Goal: Task Accomplishment & Management: Manage account settings

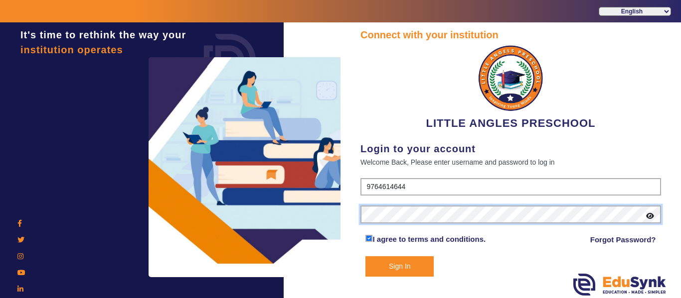
click at [351, 215] on div "Connect with your institution LITTLE ANGLES PRESCHOOL Login to your account Wel…" at bounding box center [510, 161] width 340 height 279
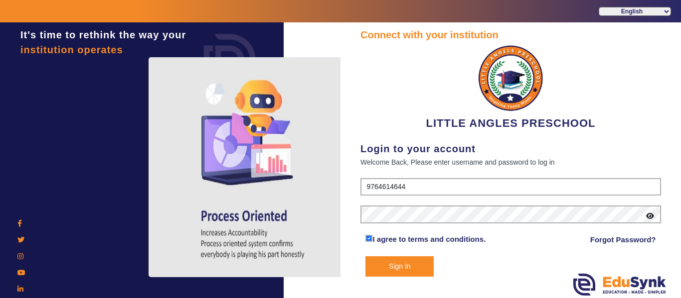
click at [416, 266] on button "Sign In" at bounding box center [399, 267] width 68 height 20
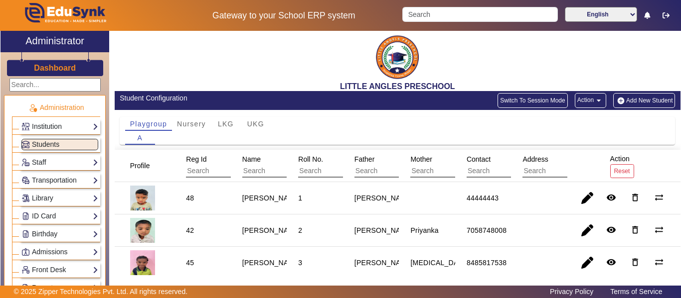
click at [415, 170] on input "text" at bounding box center [454, 171] width 89 height 13
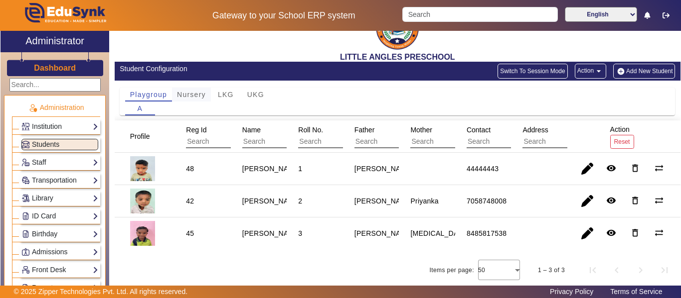
click at [189, 98] on span "Nursery" at bounding box center [191, 94] width 29 height 7
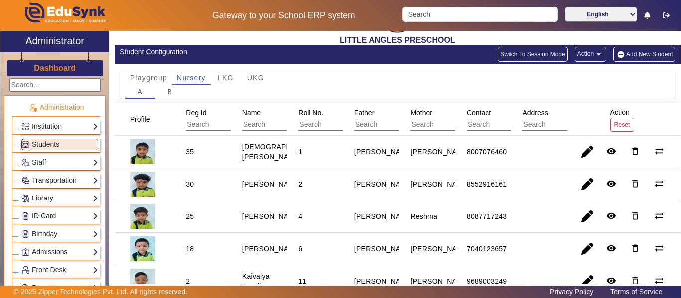
scroll to position [0, 0]
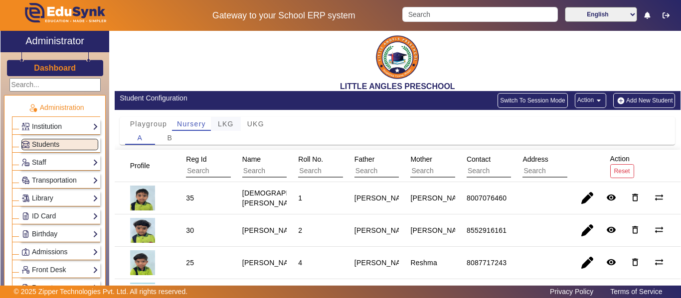
click at [229, 127] on span "LKG" at bounding box center [226, 124] width 16 height 7
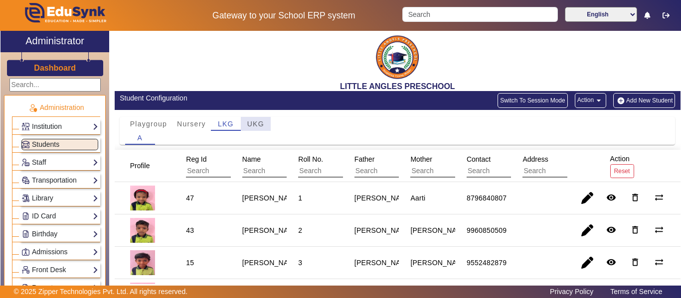
click at [255, 126] on span "UKG" at bounding box center [255, 124] width 17 height 7
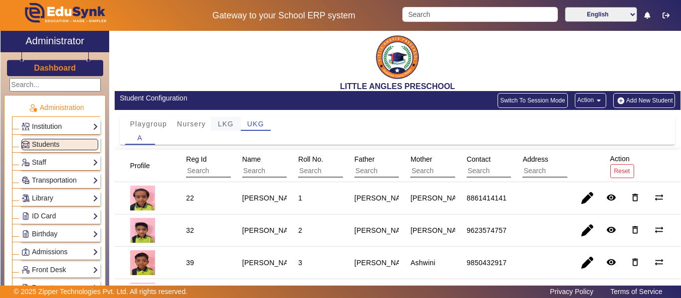
click at [225, 126] on span "LKG" at bounding box center [226, 124] width 16 height 7
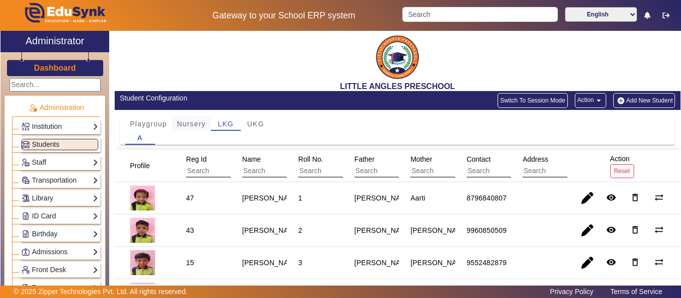
click at [189, 125] on span "Nursery" at bounding box center [191, 124] width 29 height 7
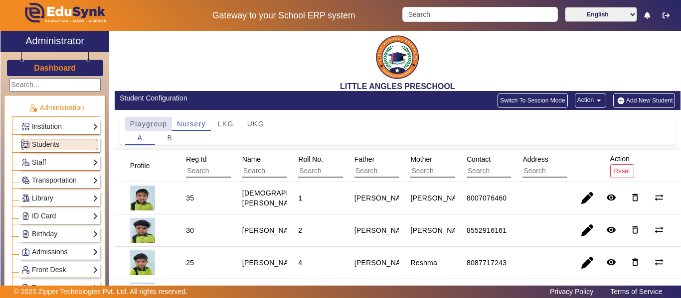
click at [147, 126] on span "Playgroup" at bounding box center [148, 124] width 37 height 7
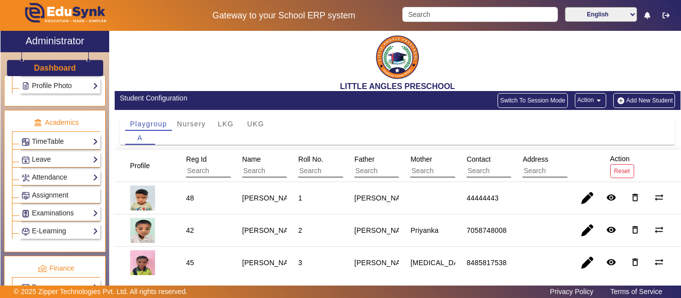
scroll to position [349, 0]
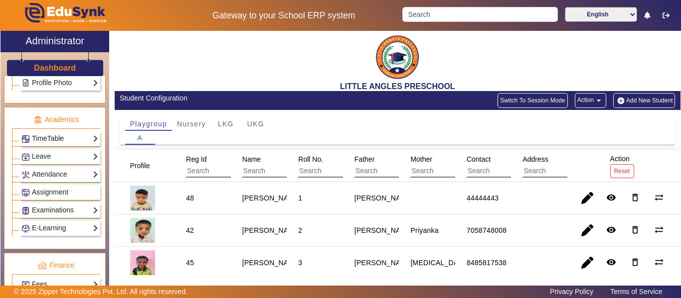
click at [89, 139] on link "TimeTable" at bounding box center [59, 138] width 77 height 11
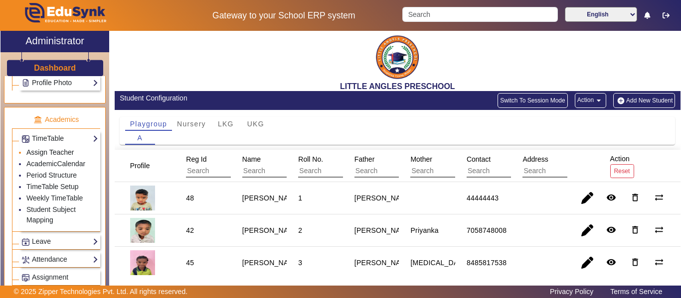
click at [63, 151] on link "Assign Teacher" at bounding box center [49, 152] width 47 height 8
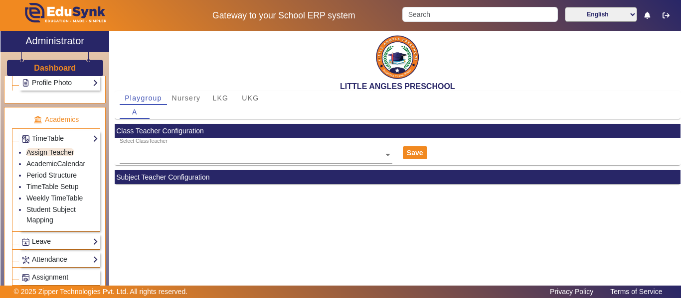
click at [383, 151] on span at bounding box center [387, 154] width 9 height 10
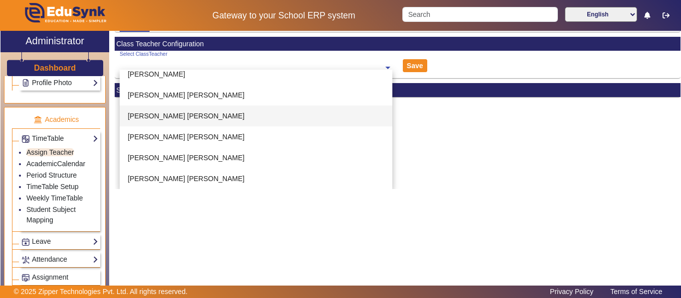
scroll to position [37, 0]
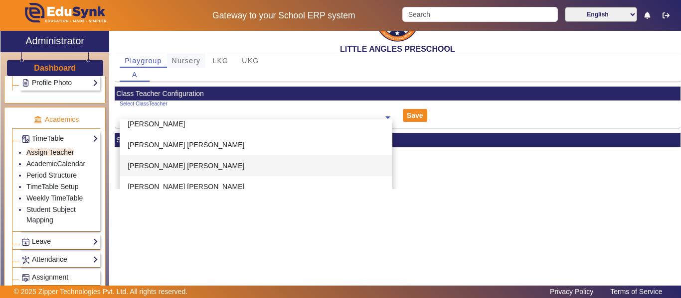
click at [175, 59] on span "Nursery" at bounding box center [186, 60] width 29 height 7
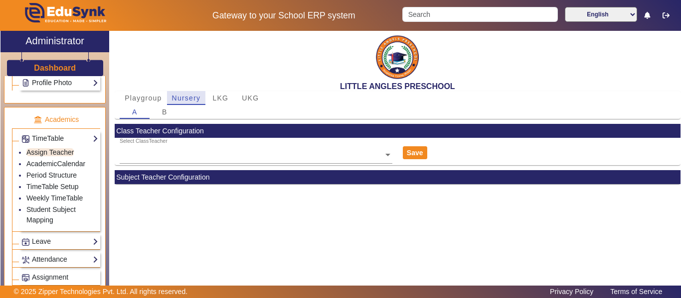
scroll to position [0, 0]
click at [167, 113] on span "B" at bounding box center [164, 112] width 5 height 7
click at [131, 113] on div "A" at bounding box center [135, 112] width 30 height 14
click at [138, 97] on span "Playgroup" at bounding box center [143, 98] width 37 height 7
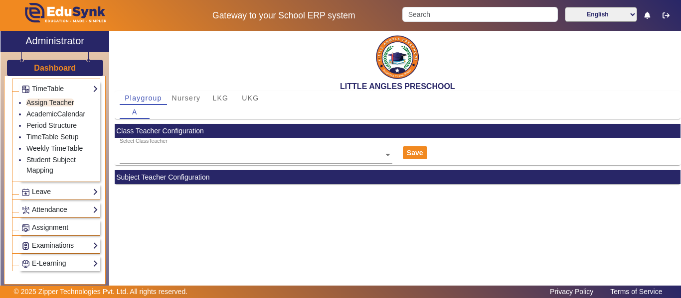
click at [87, 211] on link "Attendance" at bounding box center [59, 209] width 77 height 11
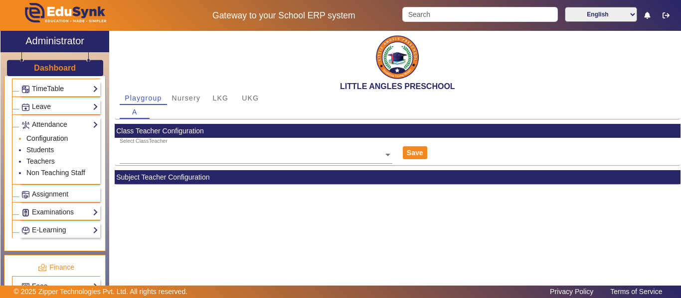
click at [57, 140] on link "Configuration" at bounding box center [46, 139] width 41 height 8
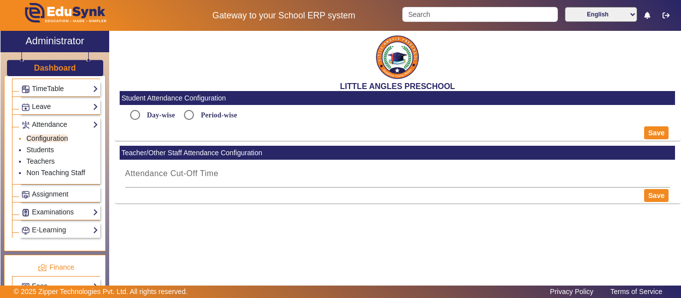
radio input "true"
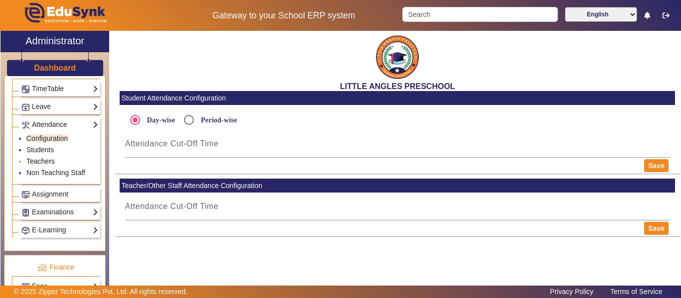
click at [46, 160] on link "Teachers" at bounding box center [40, 161] width 28 height 8
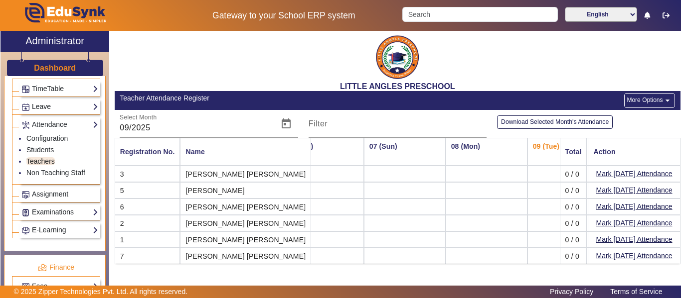
scroll to position [0, 435]
click at [43, 150] on link "Students" at bounding box center [39, 150] width 27 height 8
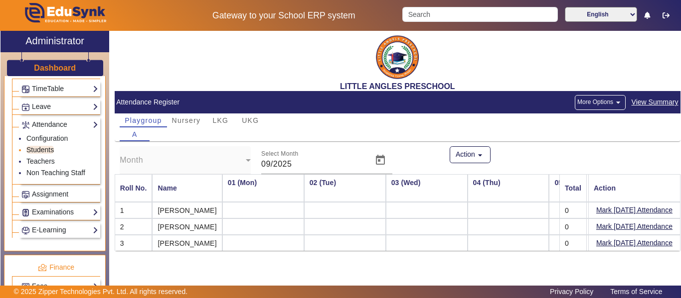
scroll to position [0, 438]
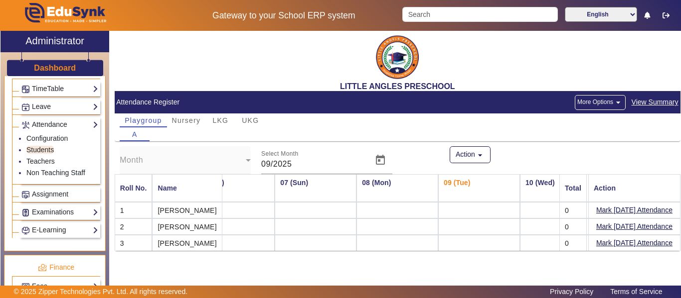
click at [654, 103] on span "View Summary" at bounding box center [655, 102] width 48 height 11
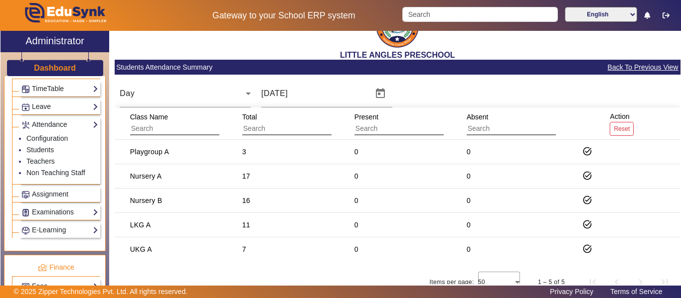
scroll to position [48, 0]
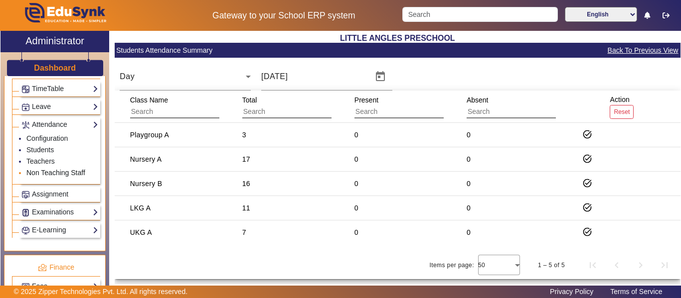
click at [45, 170] on link "Non Teaching Staff" at bounding box center [55, 173] width 59 height 8
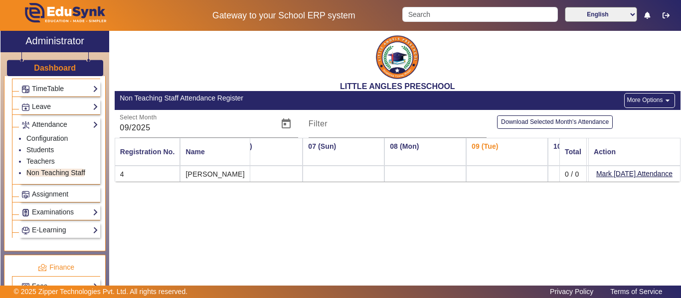
scroll to position [0, 435]
click at [44, 160] on link "Teachers" at bounding box center [40, 161] width 28 height 8
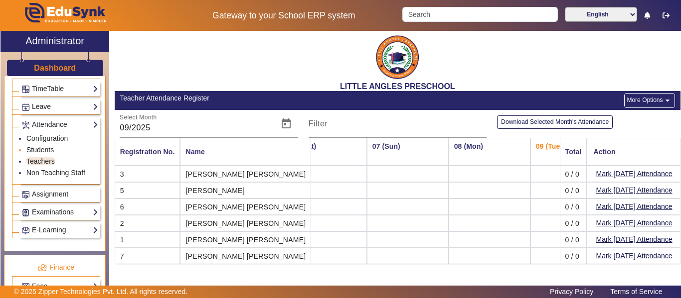
click at [41, 151] on link "Students" at bounding box center [39, 150] width 27 height 8
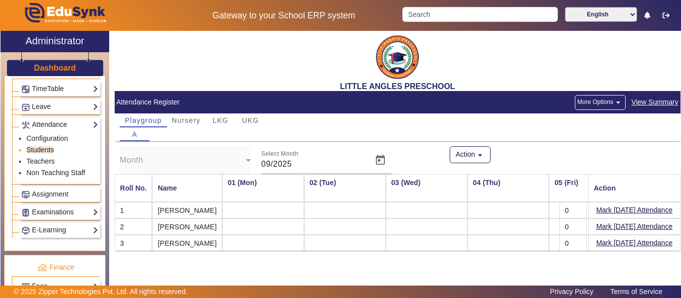
scroll to position [0, 438]
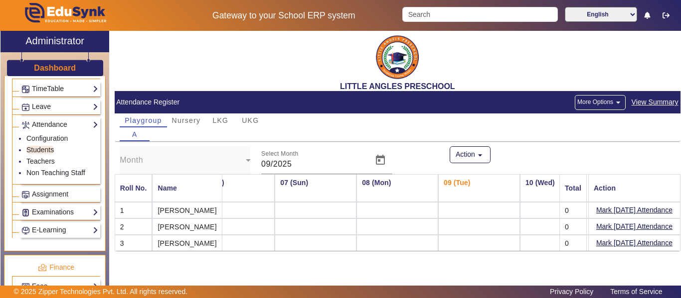
click at [660, 102] on span "View Summary" at bounding box center [655, 102] width 48 height 11
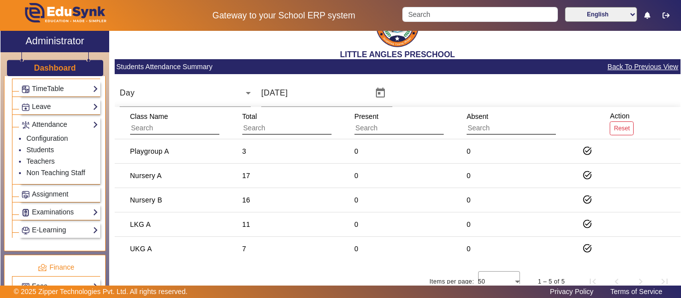
scroll to position [48, 0]
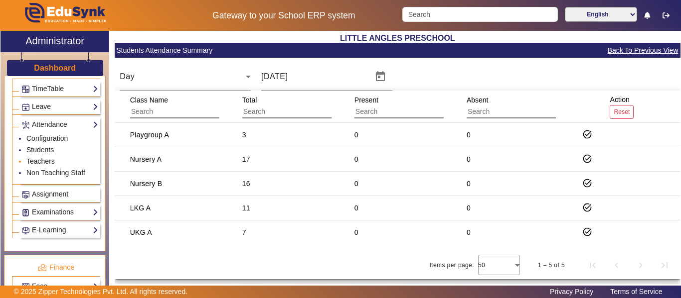
click at [45, 160] on link "Teachers" at bounding box center [40, 161] width 28 height 8
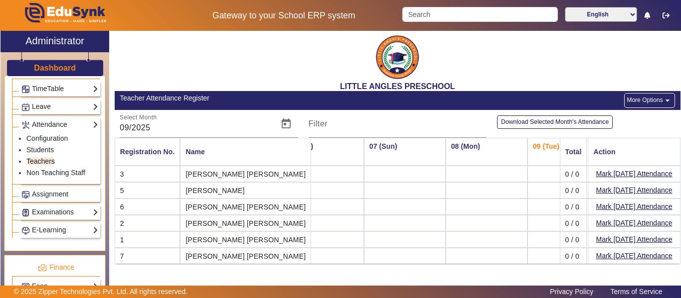
scroll to position [0, 435]
click at [669, 101] on mat-icon "arrow_drop_down" at bounding box center [667, 101] width 10 height 10
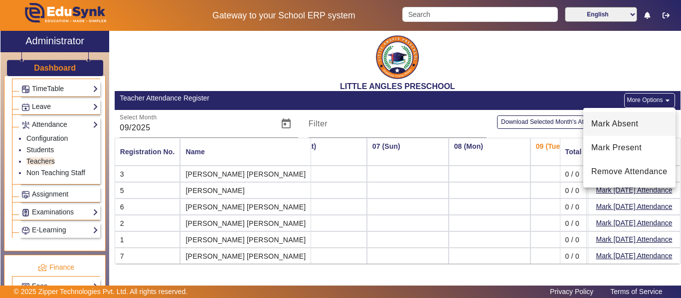
click at [615, 125] on span "Mark Absent" at bounding box center [629, 124] width 76 height 12
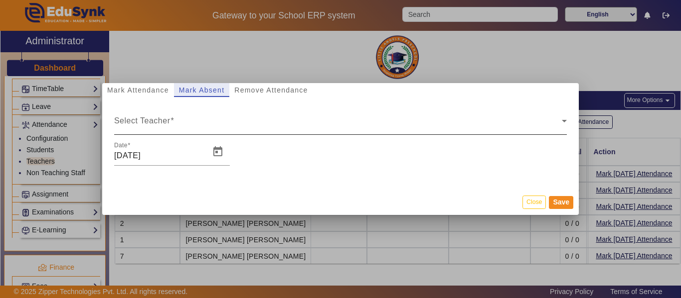
click at [184, 125] on div "Select Teacher" at bounding box center [337, 125] width 447 height 12
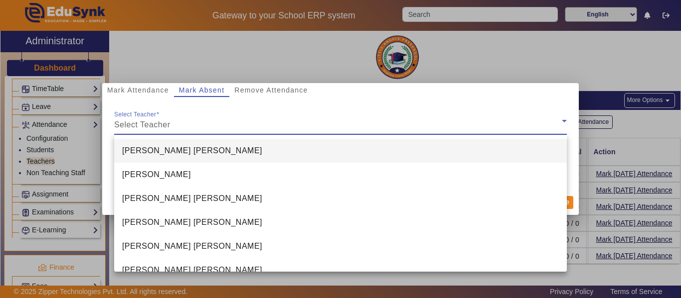
click at [544, 50] on div at bounding box center [340, 149] width 681 height 298
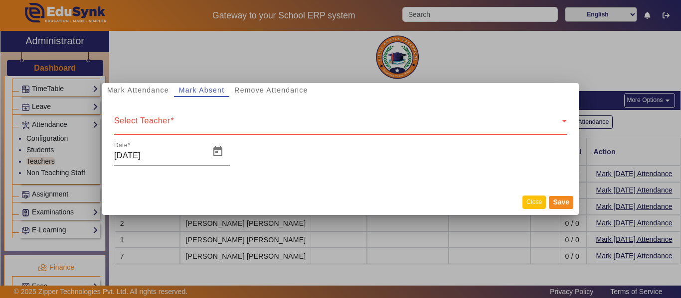
click at [534, 197] on button "Close" at bounding box center [533, 202] width 23 height 13
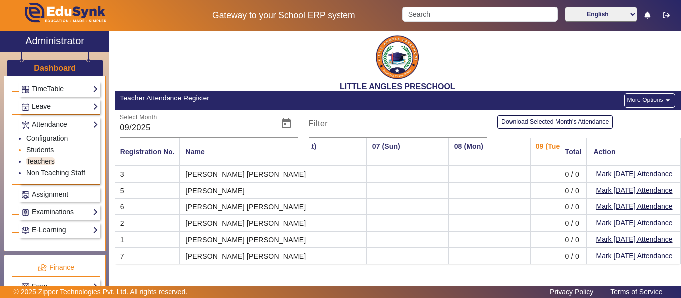
click at [32, 149] on link "Students" at bounding box center [39, 150] width 27 height 8
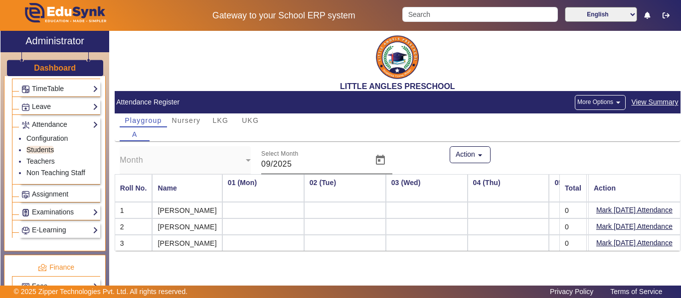
scroll to position [0, 438]
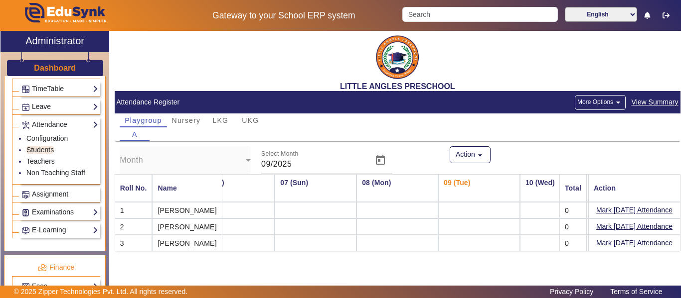
click at [579, 67] on div "LITTLE ANGLES PRESCHOOL" at bounding box center [398, 61] width 566 height 60
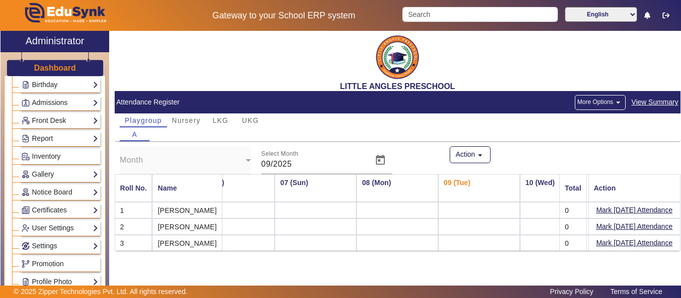
scroll to position [0, 0]
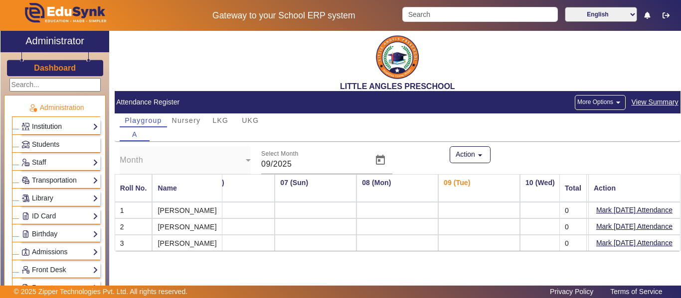
click at [89, 126] on link "Institution" at bounding box center [59, 126] width 77 height 11
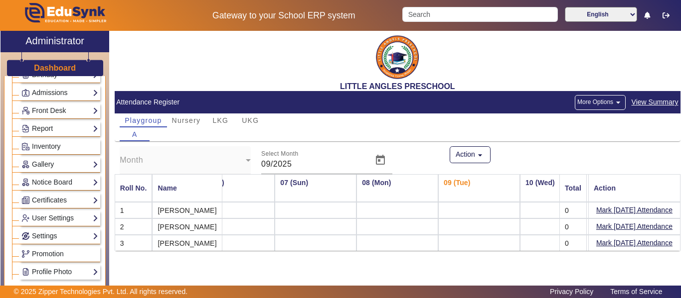
scroll to position [249, 0]
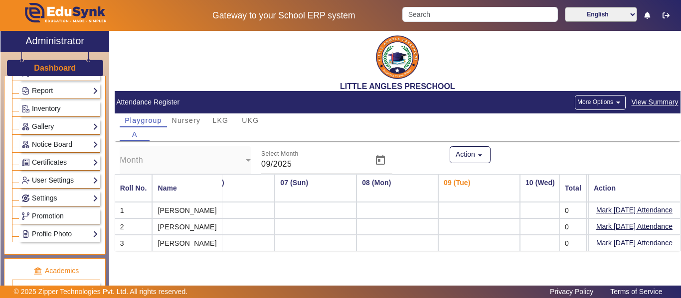
click at [87, 186] on link "User Settings" at bounding box center [59, 180] width 77 height 11
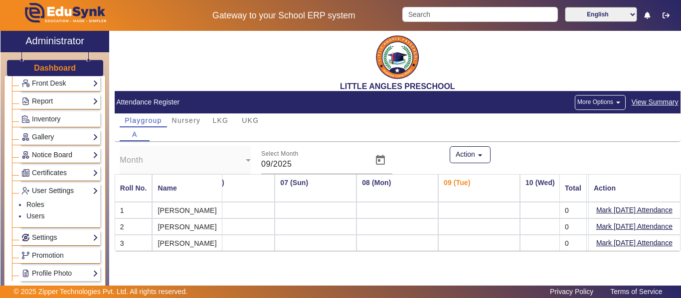
click at [87, 191] on link "User Settings" at bounding box center [59, 190] width 77 height 11
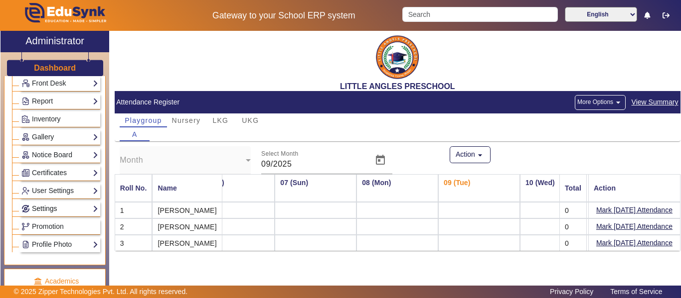
click at [82, 208] on link "Settings" at bounding box center [59, 208] width 77 height 11
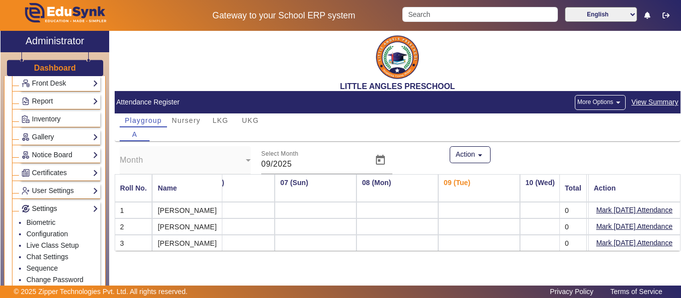
click at [82, 208] on link "Settings" at bounding box center [59, 208] width 77 height 11
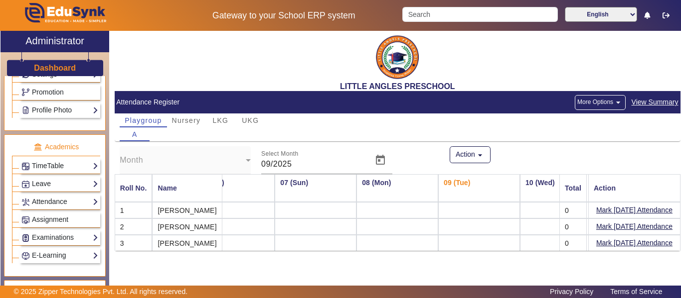
scroll to position [336, 0]
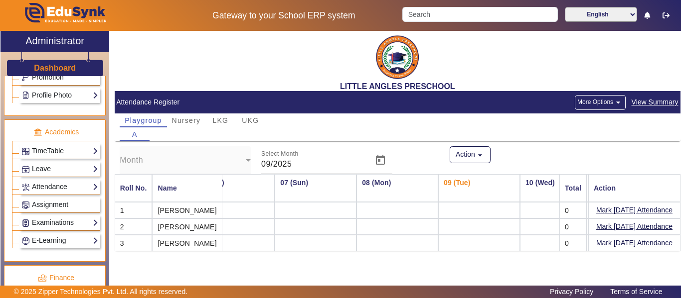
click at [88, 151] on link "TimeTable" at bounding box center [59, 151] width 77 height 11
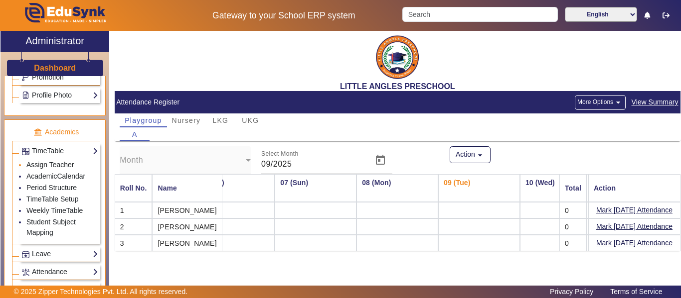
click at [63, 164] on link "Assign Teacher" at bounding box center [49, 165] width 47 height 8
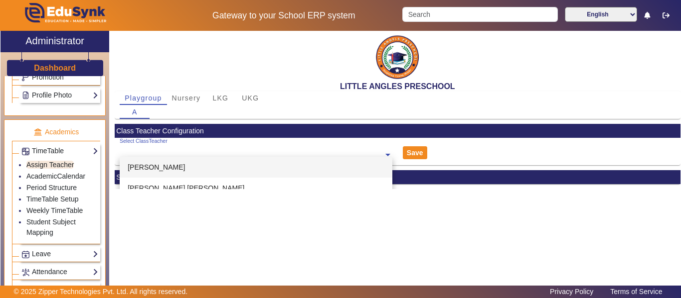
click at [316, 158] on ng-select "Select ClassTeacher [PERSON_NAME] Deore [PERSON_NAME] [PERSON_NAME] [PERSON_NAM…" at bounding box center [256, 151] width 273 height 27
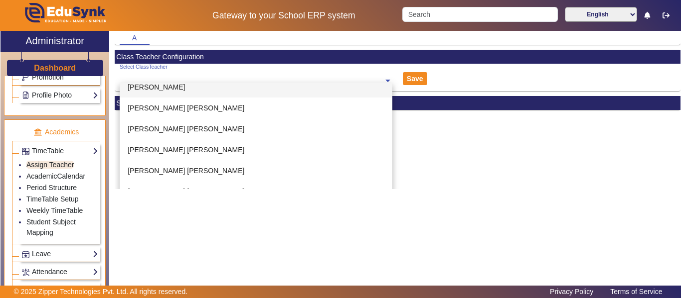
scroll to position [87, 0]
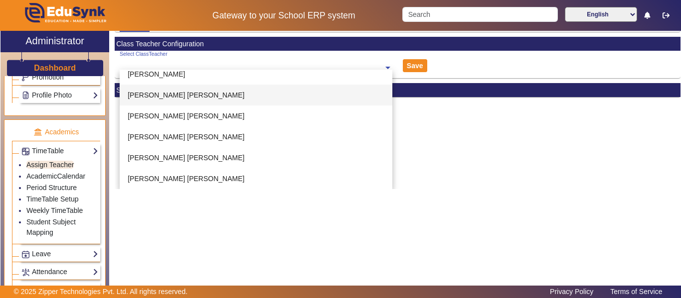
click at [245, 97] on div "[PERSON_NAME] [PERSON_NAME]" at bounding box center [256, 95] width 273 height 21
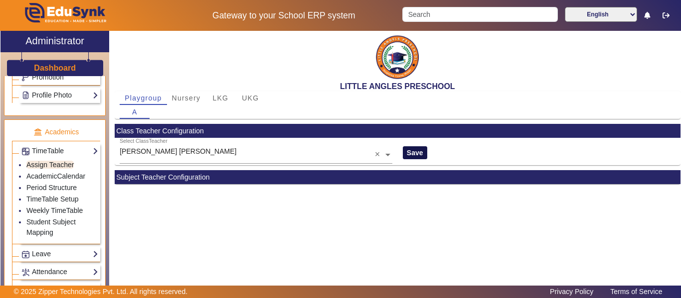
click at [410, 149] on button "Save" at bounding box center [415, 153] width 24 height 13
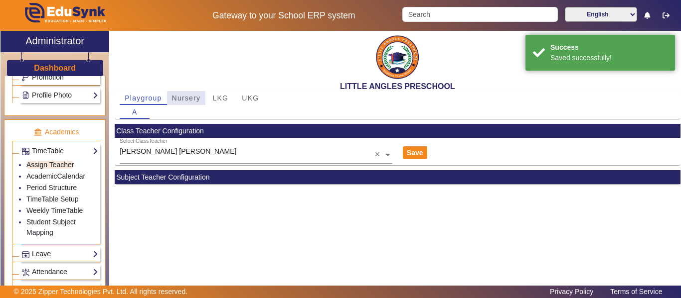
click at [195, 102] on span "Nursery" at bounding box center [186, 98] width 29 height 7
click at [386, 156] on span at bounding box center [387, 154] width 9 height 10
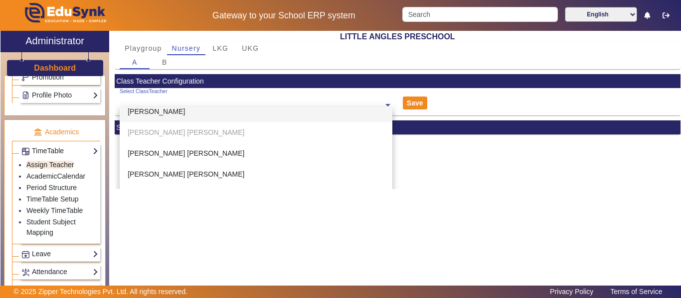
scroll to position [61, 0]
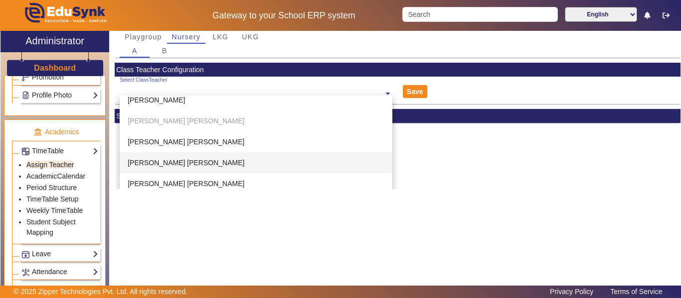
click at [189, 165] on span "[PERSON_NAME] [PERSON_NAME]" at bounding box center [186, 163] width 117 height 8
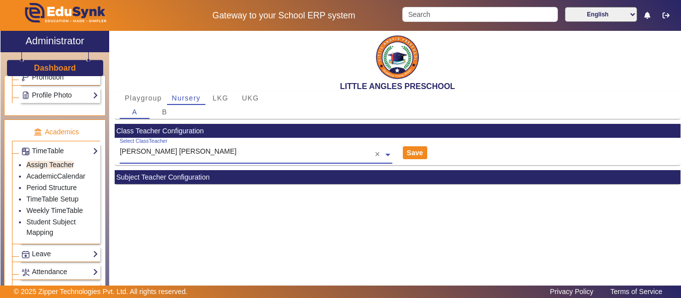
scroll to position [0, 0]
click at [420, 150] on button "Save" at bounding box center [415, 153] width 24 height 13
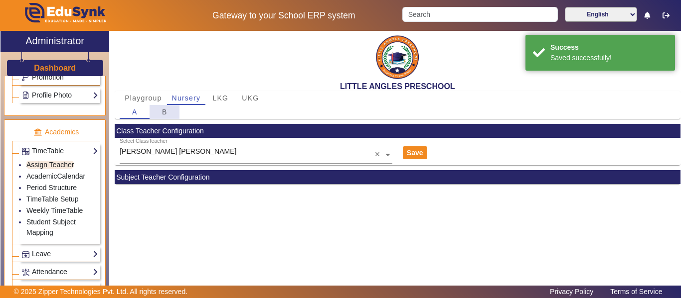
click at [170, 114] on div "B" at bounding box center [164, 112] width 30 height 14
click at [384, 153] on span at bounding box center [387, 154] width 9 height 10
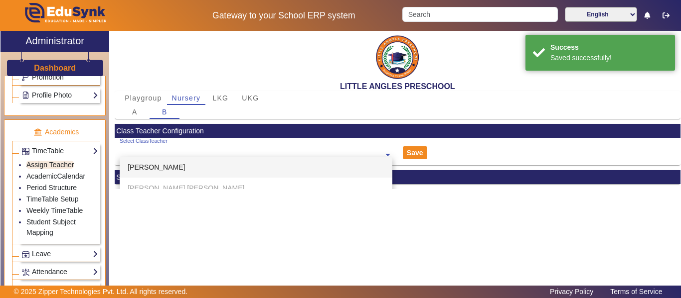
click at [164, 172] on div "[PERSON_NAME]" at bounding box center [256, 167] width 273 height 21
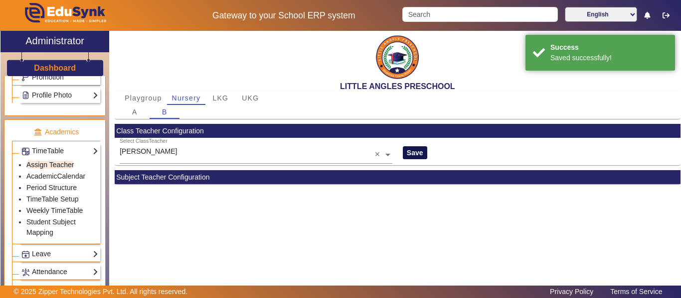
click at [415, 153] on button "Save" at bounding box center [415, 153] width 24 height 13
click at [221, 98] on span "LKG" at bounding box center [220, 98] width 16 height 7
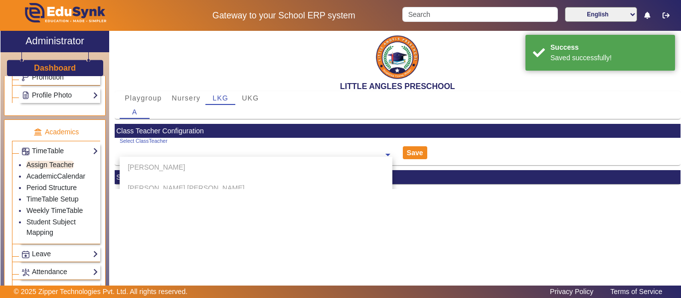
click at [357, 153] on input "text" at bounding box center [256, 155] width 273 height 10
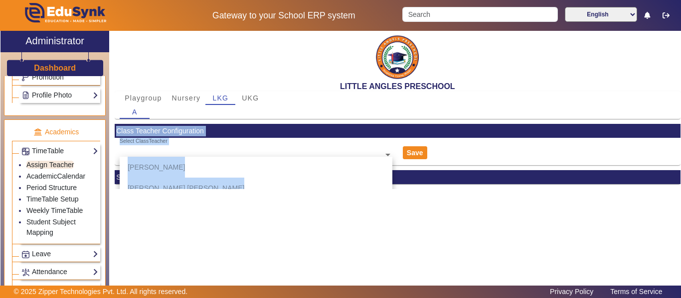
drag, startPoint x: 680, startPoint y: 106, endPoint x: 678, endPoint y: 139, distance: 33.4
click at [678, 139] on div "X Administrator Dashboard Administration Institution Institution Details Sessio…" at bounding box center [340, 169] width 681 height 276
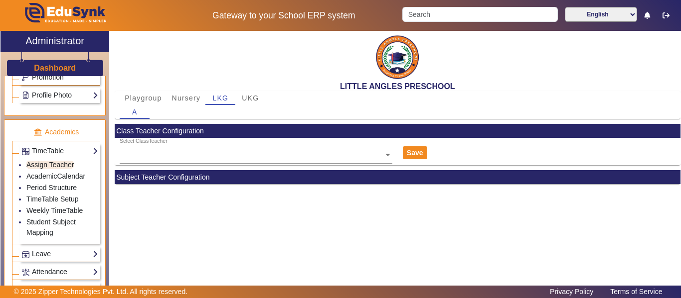
click at [347, 150] on input "text" at bounding box center [256, 155] width 273 height 10
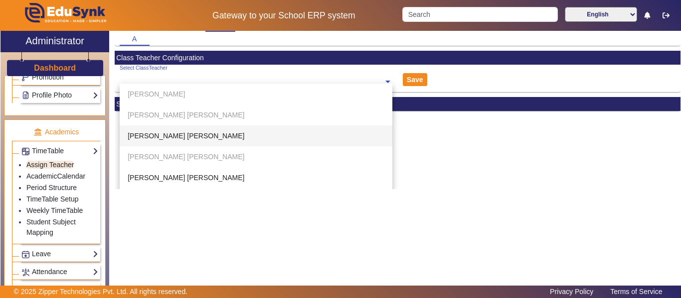
scroll to position [87, 0]
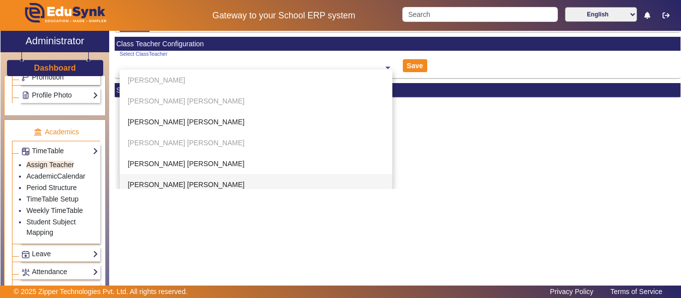
click at [205, 184] on span "[PERSON_NAME] [PERSON_NAME]" at bounding box center [186, 185] width 117 height 8
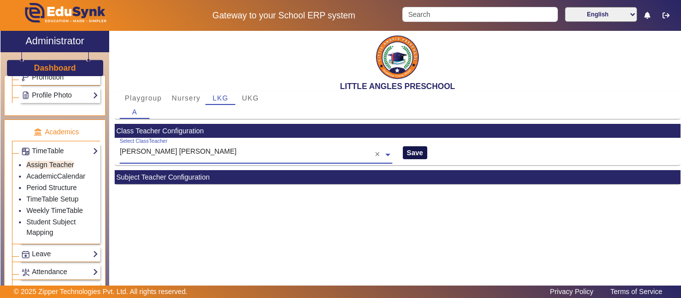
click at [421, 152] on button "Save" at bounding box center [415, 153] width 24 height 13
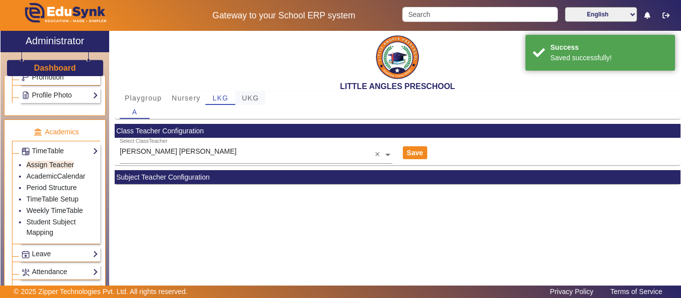
click at [251, 96] on span "UKG" at bounding box center [250, 98] width 17 height 7
click at [383, 151] on span at bounding box center [387, 154] width 9 height 10
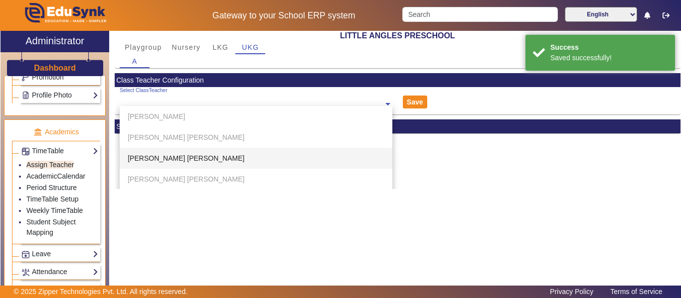
scroll to position [87, 0]
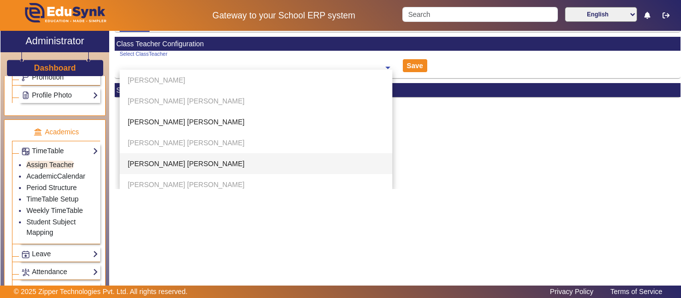
click at [199, 161] on span "[PERSON_NAME] [PERSON_NAME]" at bounding box center [186, 164] width 117 height 8
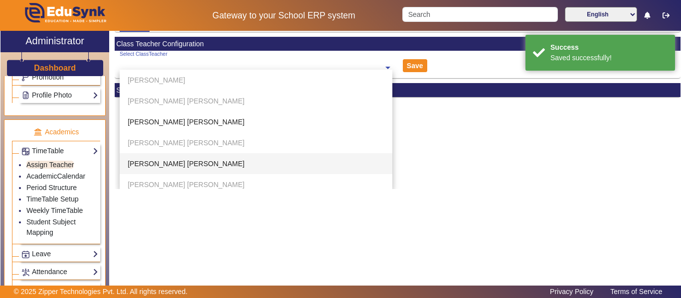
scroll to position [0, 0]
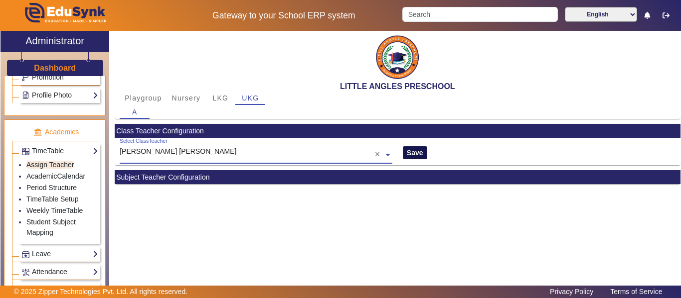
click at [415, 150] on button "Save" at bounding box center [415, 153] width 24 height 13
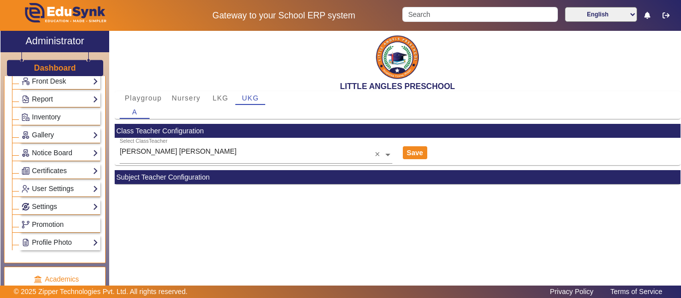
scroll to position [187, 0]
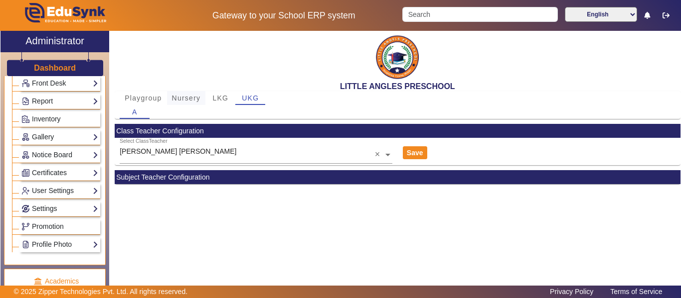
click at [185, 101] on span "Nursery" at bounding box center [186, 98] width 29 height 7
click at [163, 113] on span "B" at bounding box center [164, 112] width 5 height 7
click at [220, 96] on span "LKG" at bounding box center [220, 98] width 16 height 7
click at [253, 96] on span "UKG" at bounding box center [250, 98] width 17 height 7
click at [145, 101] on span "Playgroup" at bounding box center [143, 98] width 37 height 7
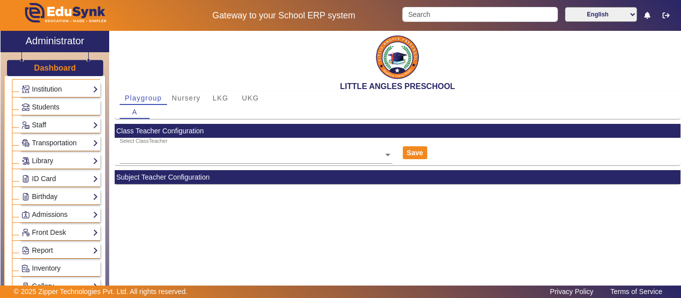
scroll to position [0, 0]
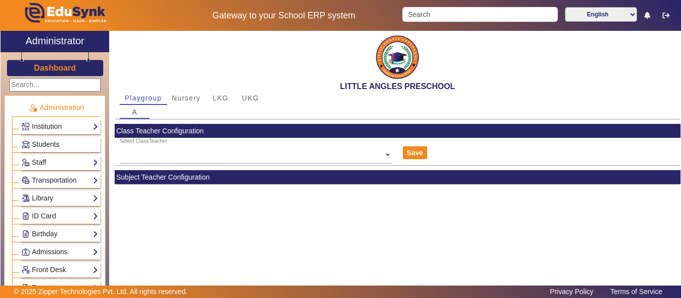
click at [52, 145] on span "Students" at bounding box center [45, 145] width 27 height 8
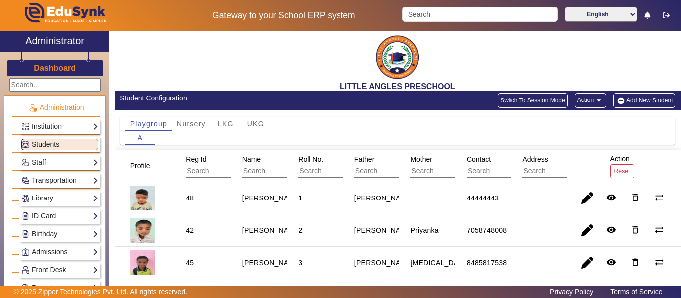
scroll to position [29, 0]
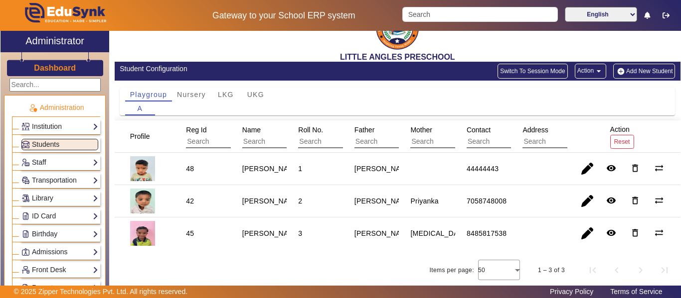
click at [81, 160] on link "Staff" at bounding box center [59, 162] width 77 height 11
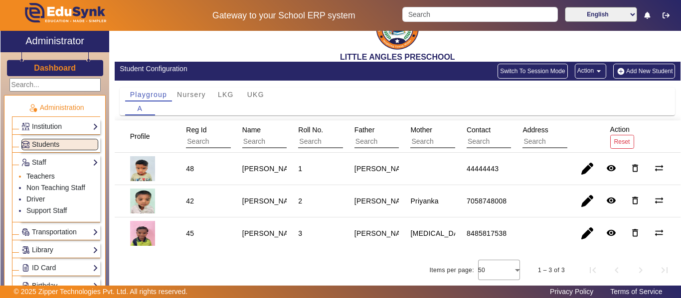
click at [43, 175] on link "Teachers" at bounding box center [40, 176] width 28 height 8
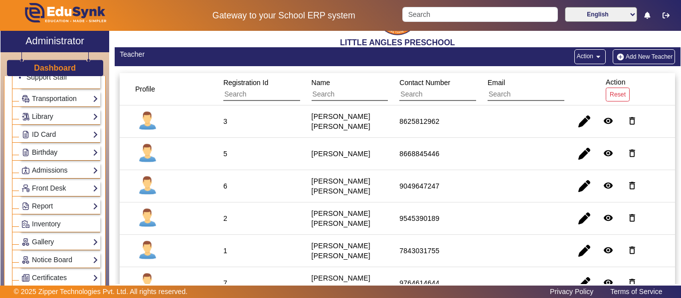
scroll to position [149, 0]
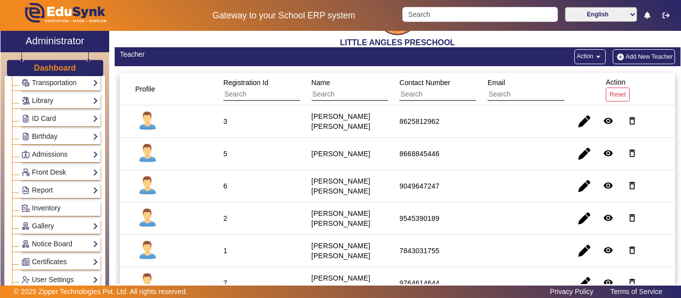
click at [90, 174] on link "Front Desk" at bounding box center [59, 172] width 77 height 11
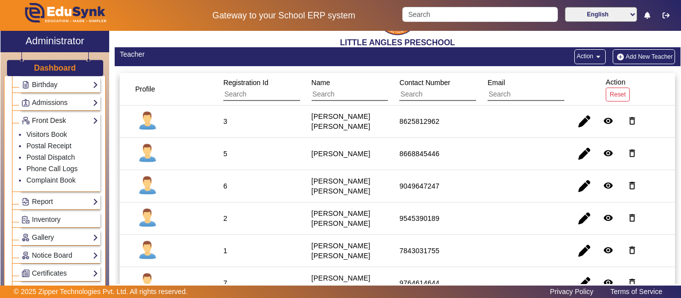
scroll to position [98, 0]
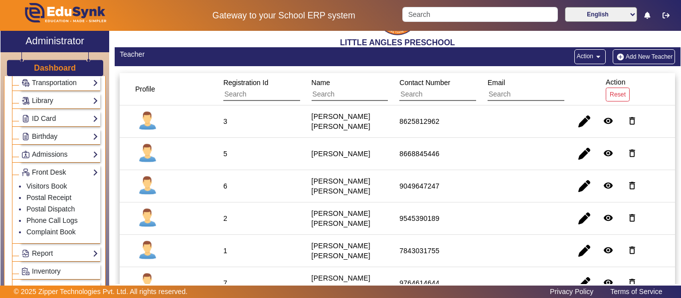
click at [89, 173] on link "Front Desk" at bounding box center [59, 172] width 77 height 11
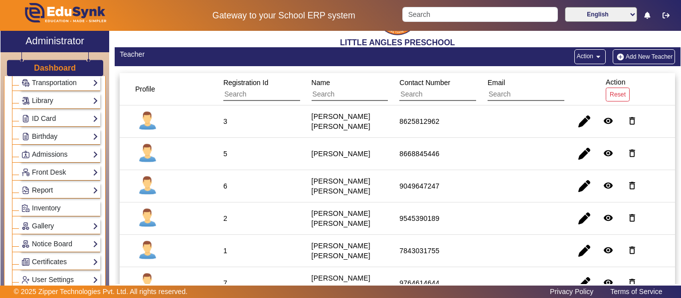
click at [90, 188] on link "Report" at bounding box center [59, 190] width 77 height 11
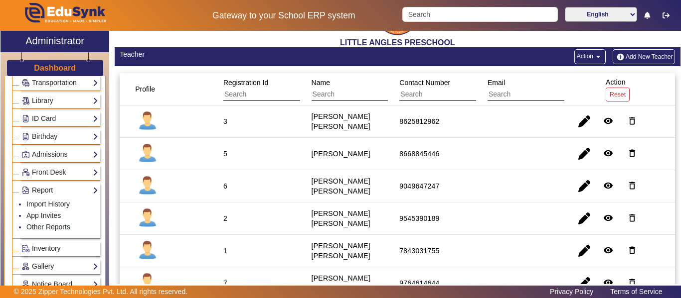
click at [90, 188] on link "Report" at bounding box center [59, 190] width 77 height 11
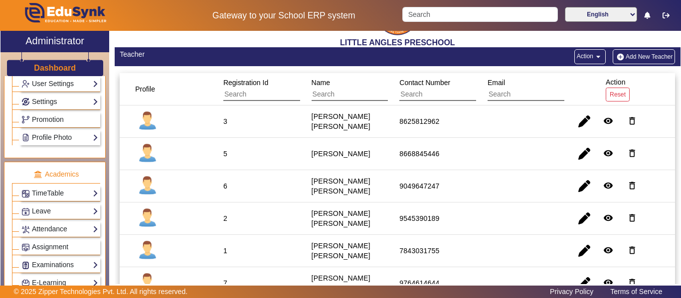
scroll to position [297, 0]
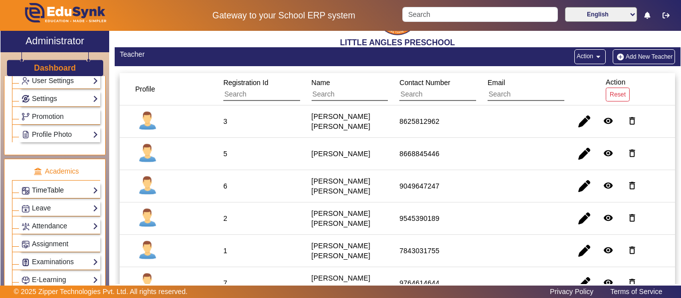
click at [87, 188] on link "TimeTable" at bounding box center [59, 190] width 77 height 11
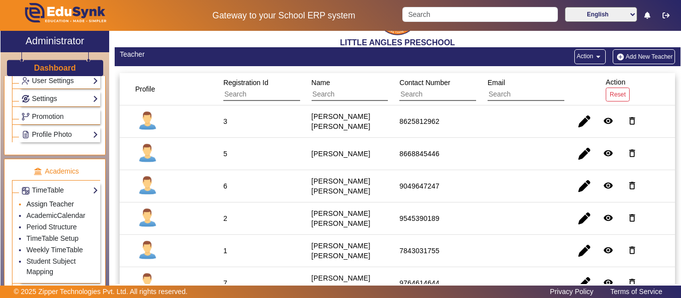
click at [67, 204] on link "Assign Teacher" at bounding box center [49, 204] width 47 height 8
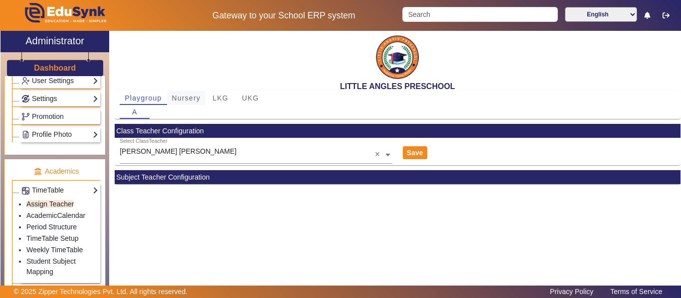
click at [182, 101] on span "Nursery" at bounding box center [186, 98] width 29 height 7
click at [162, 112] on span "B" at bounding box center [164, 112] width 5 height 7
click at [219, 102] on span "LKG" at bounding box center [220, 98] width 16 height 7
click at [253, 99] on span "UKG" at bounding box center [250, 98] width 17 height 7
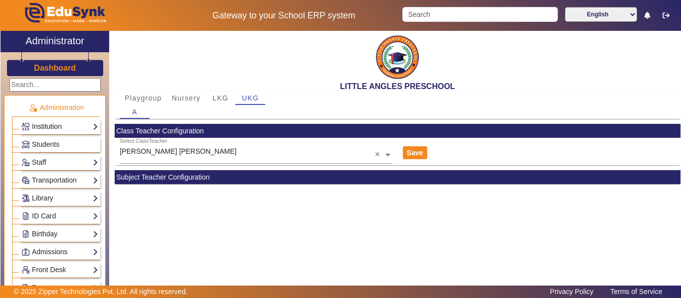
click at [68, 126] on link "Institution" at bounding box center [59, 126] width 77 height 11
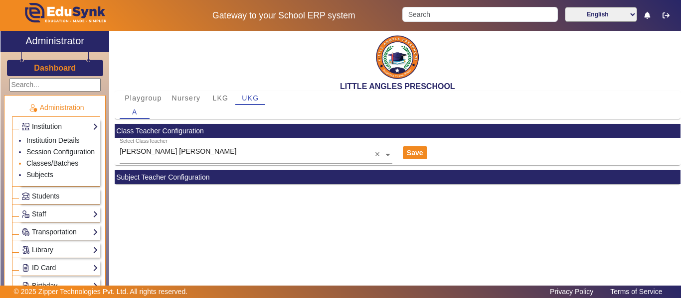
click at [66, 167] on link "Classes/Batches" at bounding box center [52, 163] width 52 height 8
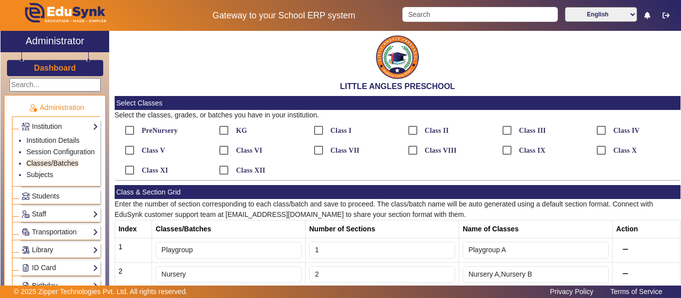
scroll to position [81, 0]
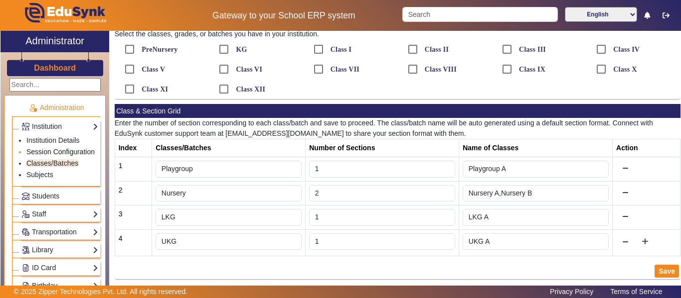
click at [58, 156] on link "Session Configuration" at bounding box center [60, 152] width 68 height 8
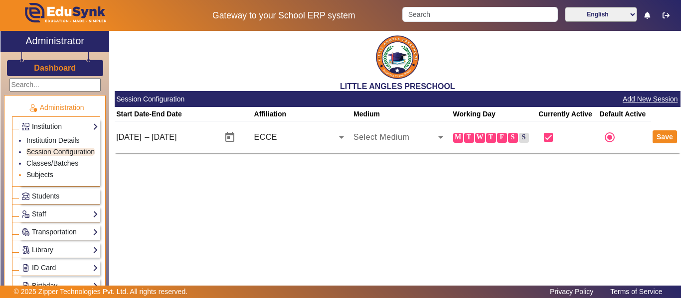
click at [48, 179] on link "Subjects" at bounding box center [39, 175] width 27 height 8
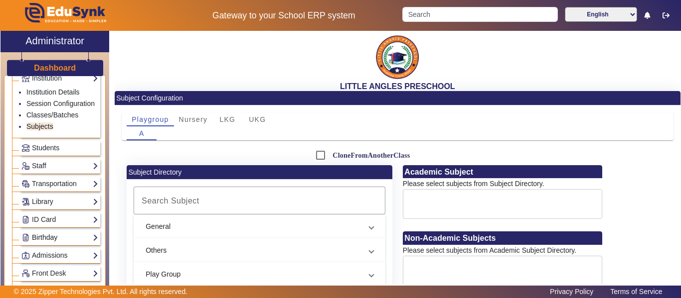
scroll to position [100, 0]
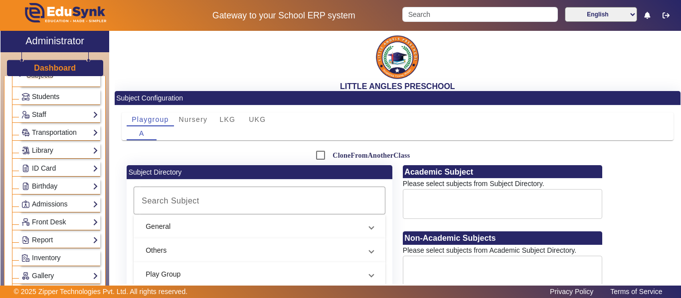
click at [44, 101] on span "Students" at bounding box center [45, 97] width 27 height 8
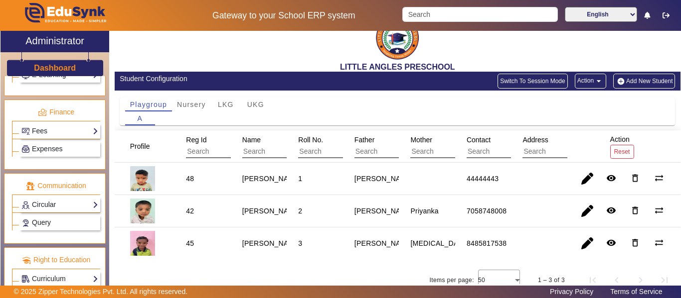
scroll to position [29, 0]
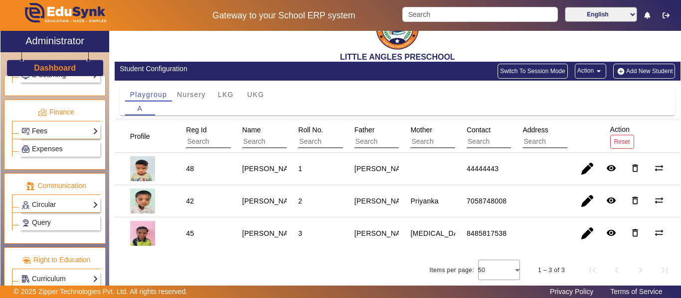
click at [82, 129] on link "Fees" at bounding box center [59, 131] width 77 height 11
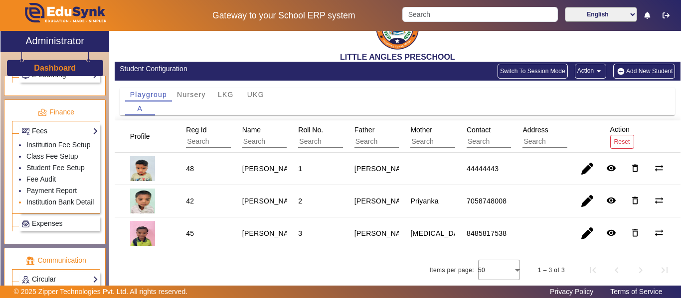
click at [42, 203] on link "Institution Bank Detail" at bounding box center [59, 202] width 67 height 8
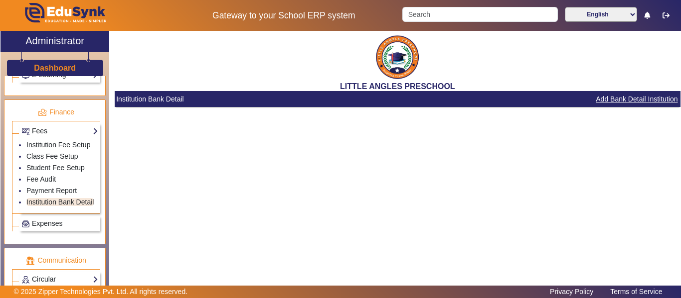
click at [625, 98] on button "Add Bank Detail Institution" at bounding box center [636, 99] width 84 height 12
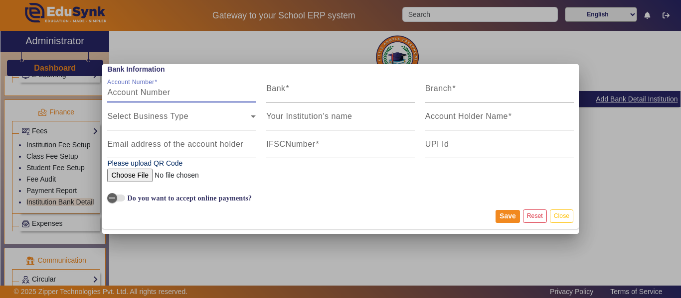
click at [173, 92] on input "Account Number" at bounding box center [181, 93] width 148 height 12
type input "193001600000056"
click at [293, 90] on input "Bank" at bounding box center [340, 93] width 148 height 12
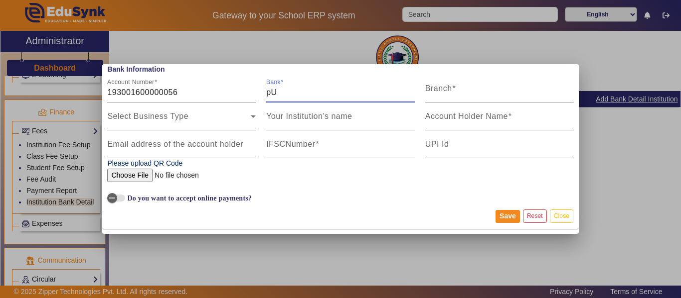
type input "p"
type input "Pune DCC Bank"
click at [467, 94] on input "Branch" at bounding box center [499, 93] width 148 height 12
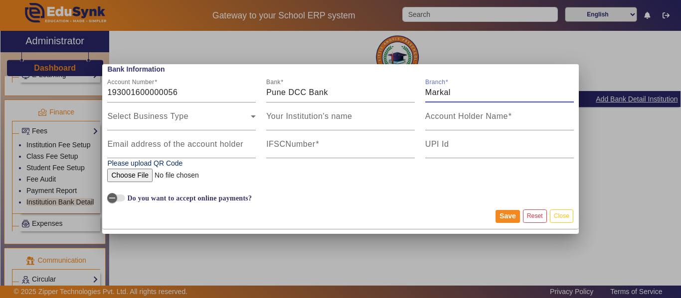
type input "Markal"
click at [231, 115] on div "Select Business Type" at bounding box center [179, 117] width 144 height 12
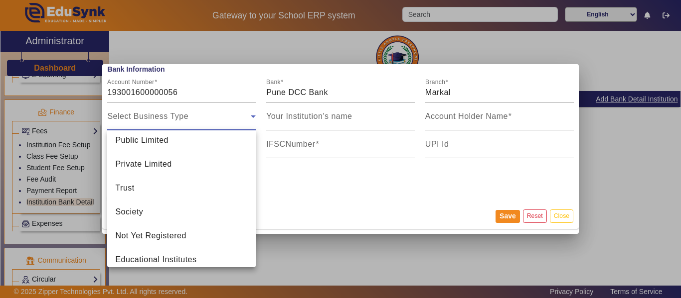
scroll to position [158, 0]
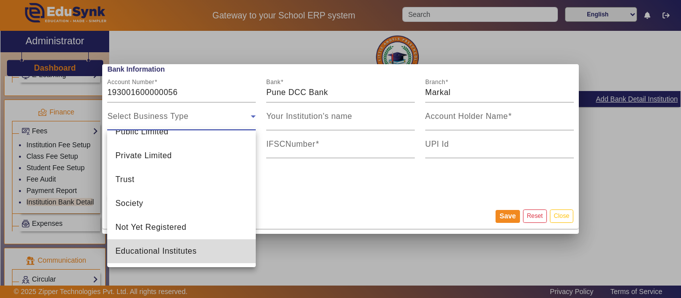
click at [194, 253] on span "Educational Institutes" at bounding box center [155, 252] width 81 height 12
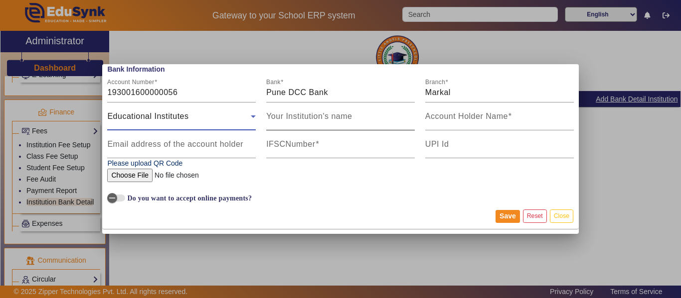
click at [354, 120] on input "Your Institution's name" at bounding box center [340, 121] width 148 height 12
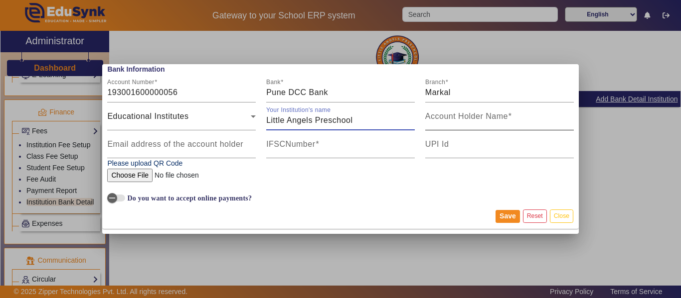
type input "Little Angels Preschool"
click at [463, 121] on label "Account Holder Name" at bounding box center [468, 116] width 87 height 9
click at [463, 121] on input "Account Holder Name" at bounding box center [499, 121] width 148 height 12
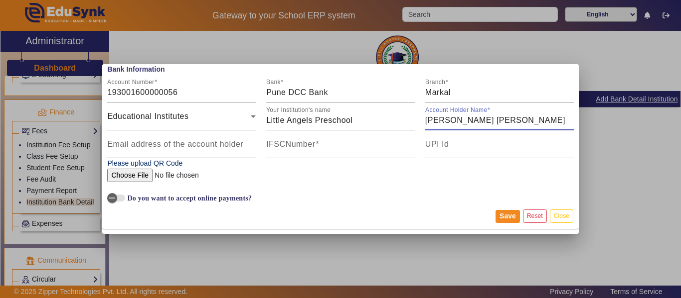
type input "[PERSON_NAME] [PERSON_NAME]"
click at [197, 147] on mat-label "Email address of the account holder" at bounding box center [175, 144] width 136 height 8
click at [197, 147] on input "Email address of the account holder" at bounding box center [181, 149] width 148 height 12
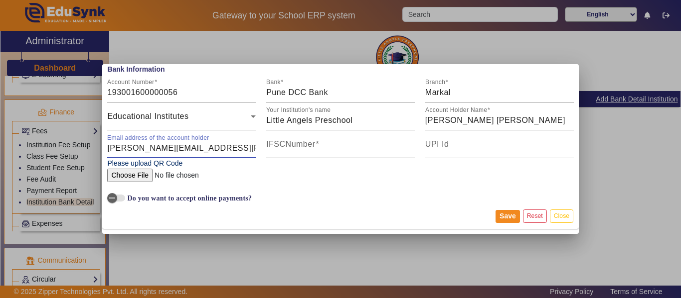
type input "[PERSON_NAME][EMAIL_ADDRESS][PERSON_NAME][DOMAIN_NAME]"
click at [338, 147] on input "IFSCNumber" at bounding box center [340, 149] width 148 height 12
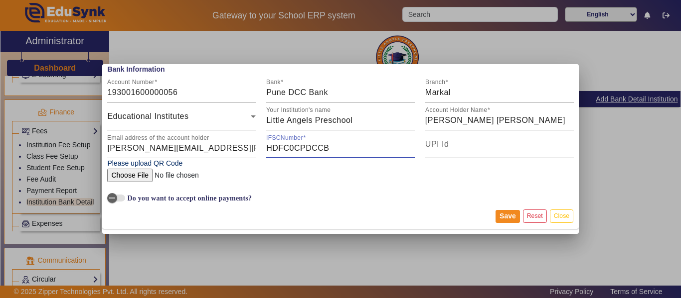
type input "HDFC0CPDCCB"
click at [458, 147] on input "UPI Id" at bounding box center [499, 149] width 148 height 12
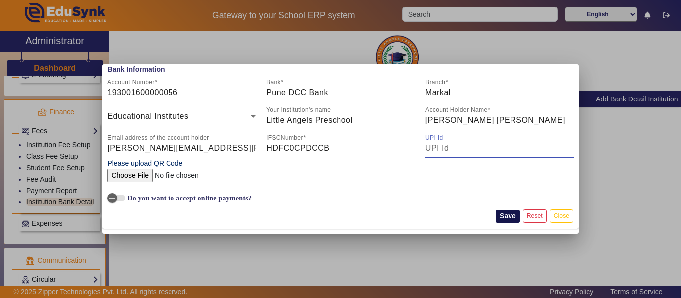
click at [502, 216] on button "Save" at bounding box center [507, 216] width 24 height 13
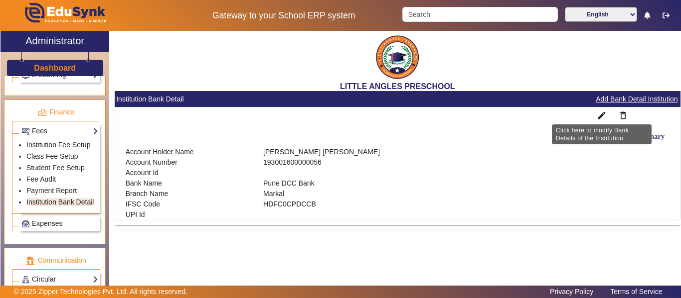
click at [601, 115] on mat-icon "edit" at bounding box center [601, 116] width 10 height 10
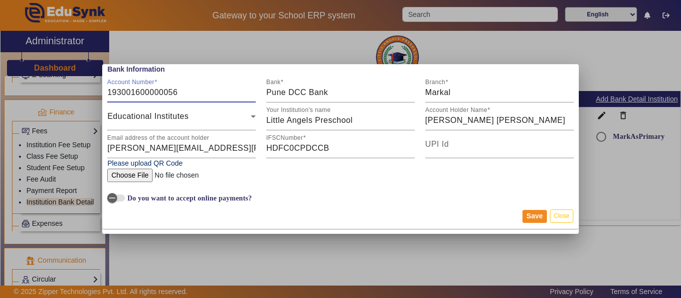
click at [130, 175] on input "file" at bounding box center [173, 175] width 132 height 13
type input "C:\fakepath\School QR Code.jpg"
click at [536, 218] on button "Save" at bounding box center [534, 216] width 24 height 13
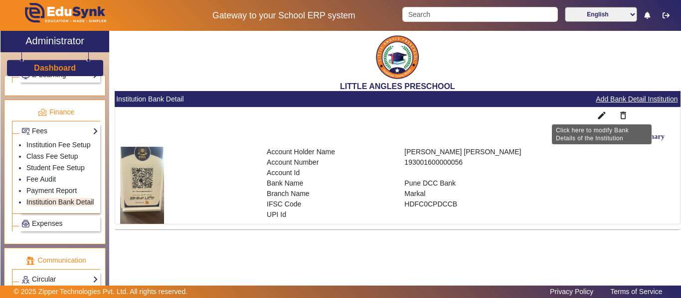
click at [601, 112] on mat-icon "edit" at bounding box center [601, 116] width 10 height 10
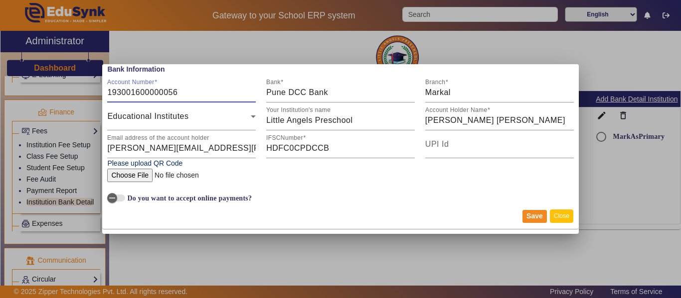
click at [566, 215] on button "Close" at bounding box center [561, 216] width 23 height 13
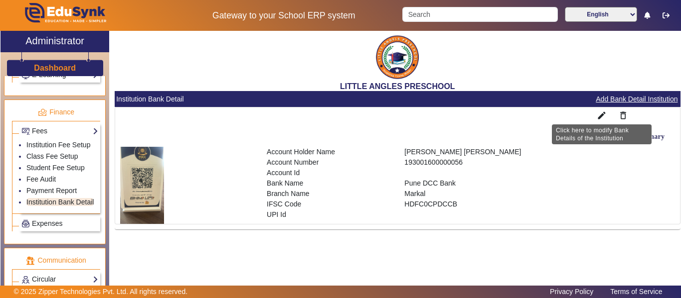
click at [603, 114] on mat-icon "edit" at bounding box center [601, 116] width 10 height 10
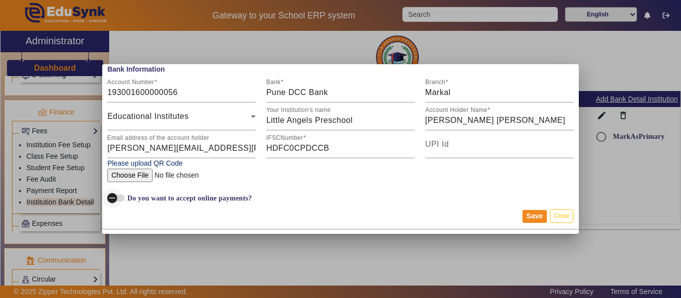
click at [123, 198] on span "button" at bounding box center [116, 198] width 18 height 7
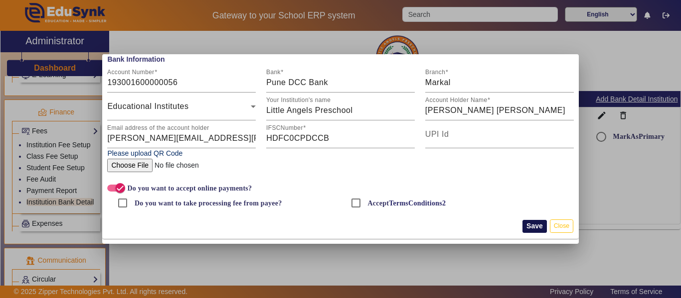
click at [531, 225] on button "Save" at bounding box center [534, 226] width 24 height 13
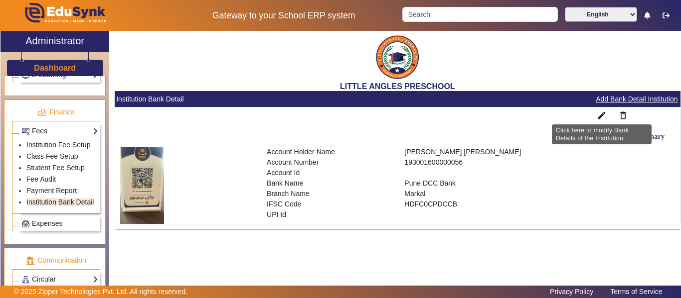
click at [602, 114] on mat-icon "edit" at bounding box center [601, 116] width 10 height 10
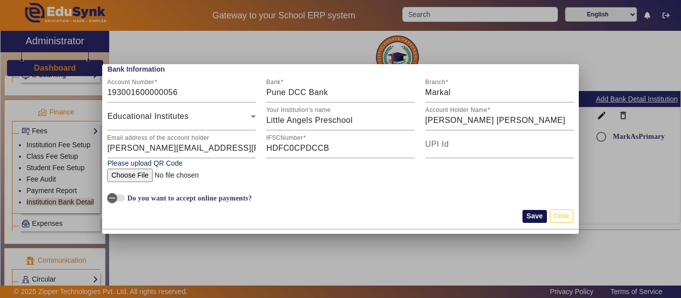
click at [535, 213] on button "Save" at bounding box center [534, 216] width 24 height 13
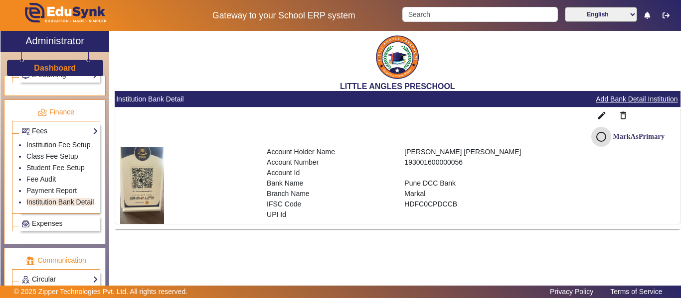
click at [600, 140] on input "MarkAsPrimary" at bounding box center [601, 137] width 20 height 20
radio input "true"
click at [49, 190] on link "Payment Report" at bounding box center [51, 191] width 50 height 8
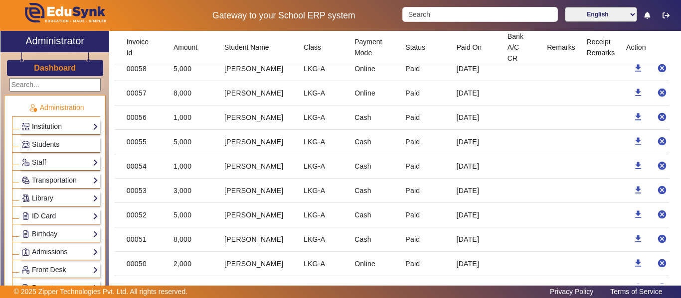
click at [41, 128] on link "Institution" at bounding box center [59, 126] width 77 height 11
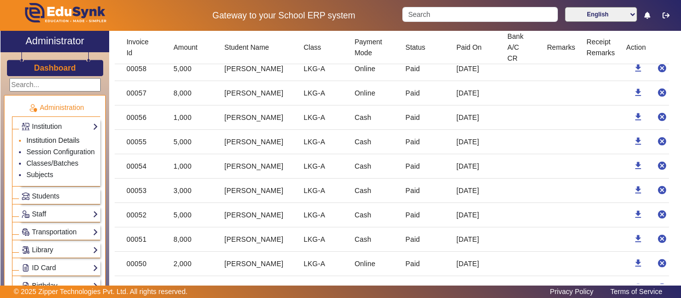
click at [40, 141] on link "Institution Details" at bounding box center [52, 141] width 53 height 8
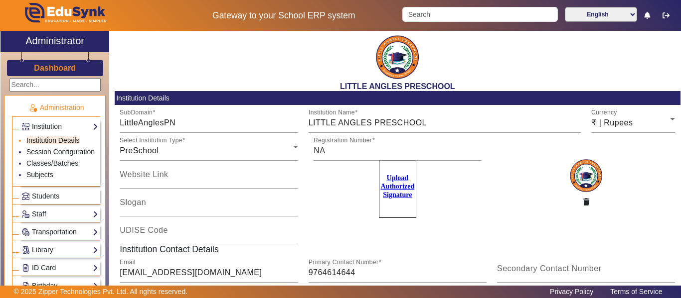
click at [56, 142] on link "Institution Details" at bounding box center [52, 141] width 53 height 8
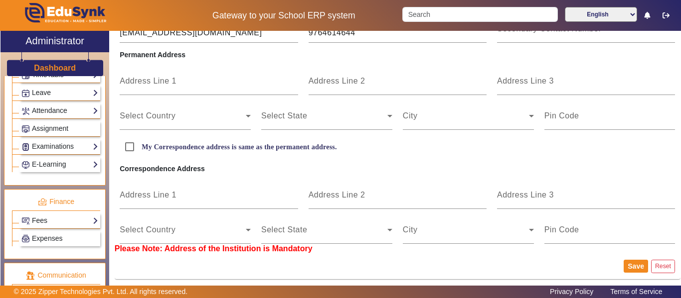
scroll to position [465, 0]
click at [85, 116] on link "Attendance" at bounding box center [59, 110] width 77 height 11
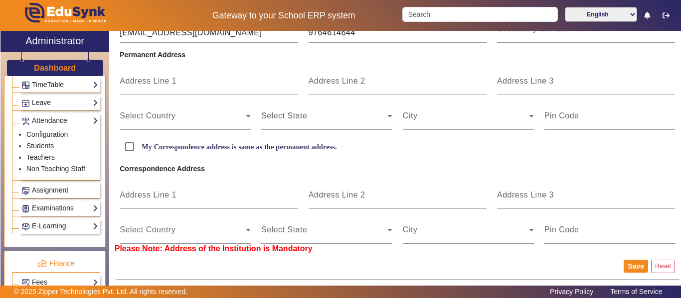
click at [83, 84] on link "TimeTable" at bounding box center [59, 84] width 77 height 11
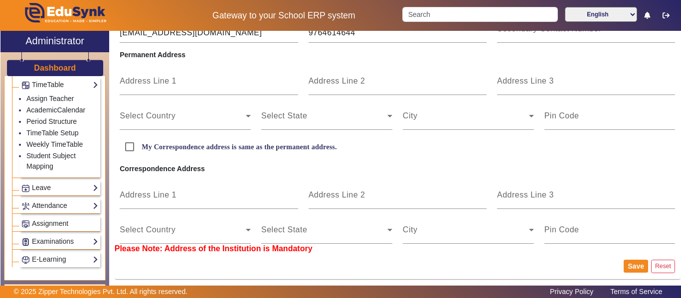
scroll to position [452, 0]
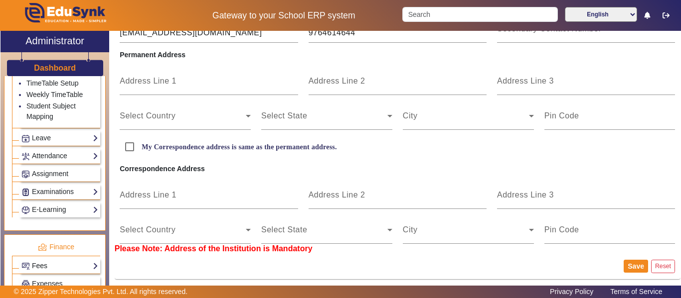
click at [85, 265] on link "Fees" at bounding box center [59, 266] width 77 height 11
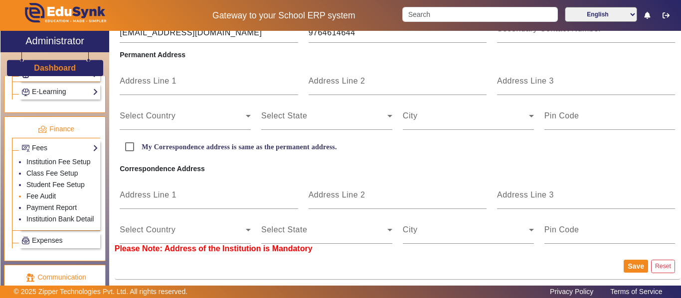
scroll to position [502, 0]
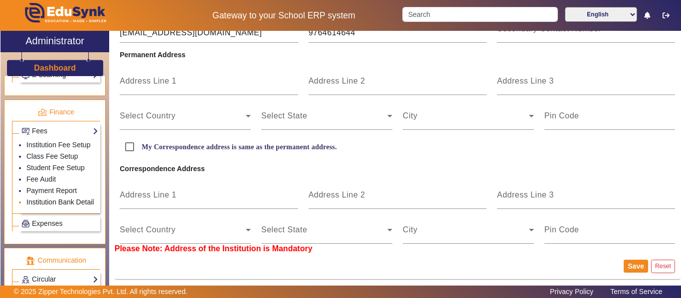
click at [46, 199] on link "Institution Bank Detail" at bounding box center [59, 202] width 67 height 8
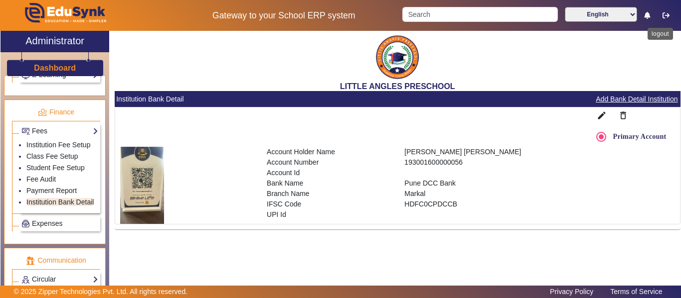
click at [668, 14] on icon "button" at bounding box center [665, 15] width 7 height 7
